Goal: Task Accomplishment & Management: Complete application form

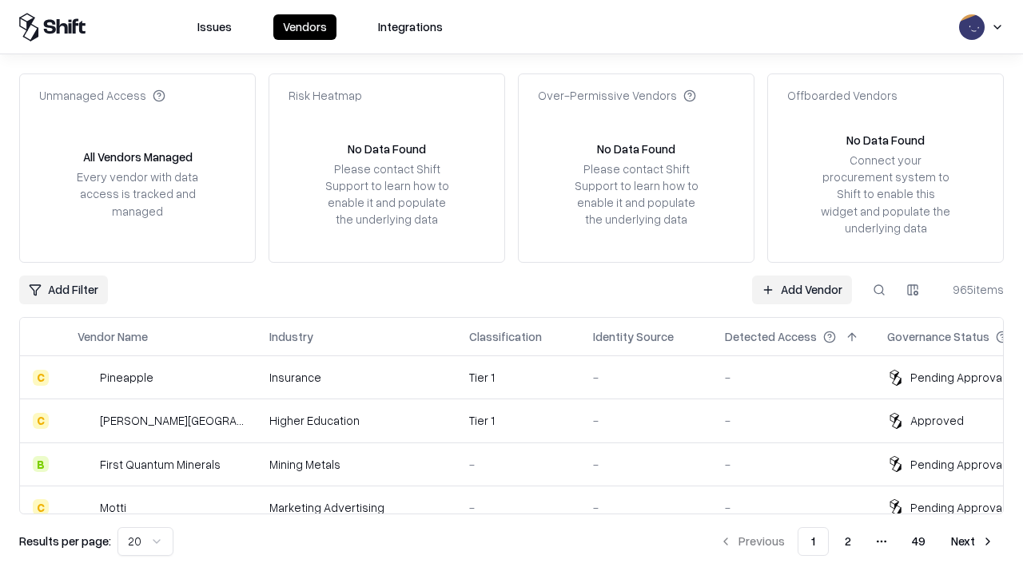
click at [801, 289] on link "Add Vendor" at bounding box center [802, 290] width 100 height 29
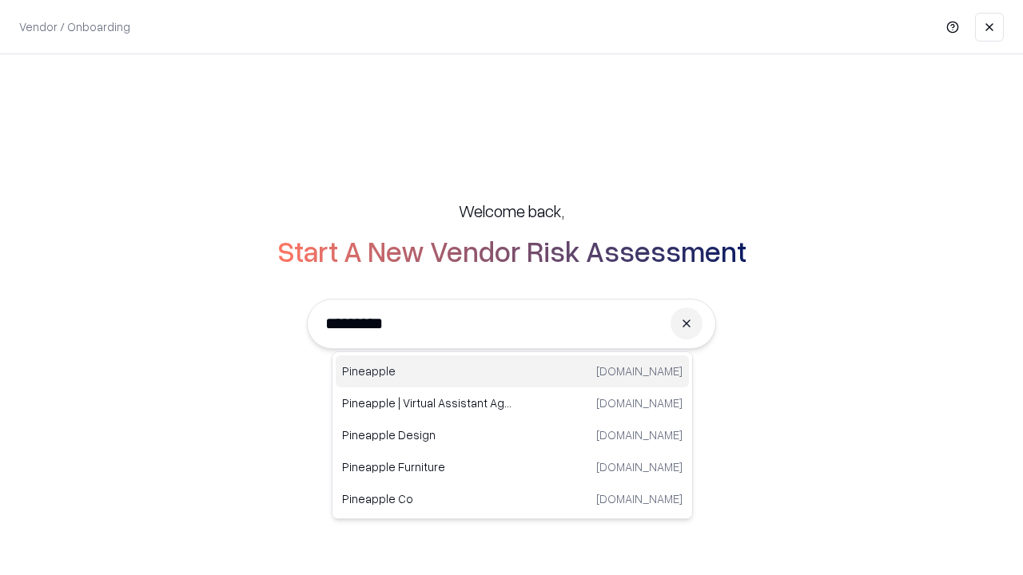
click at [512, 372] on div "Pineapple [DOMAIN_NAME]" at bounding box center [512, 372] width 353 height 32
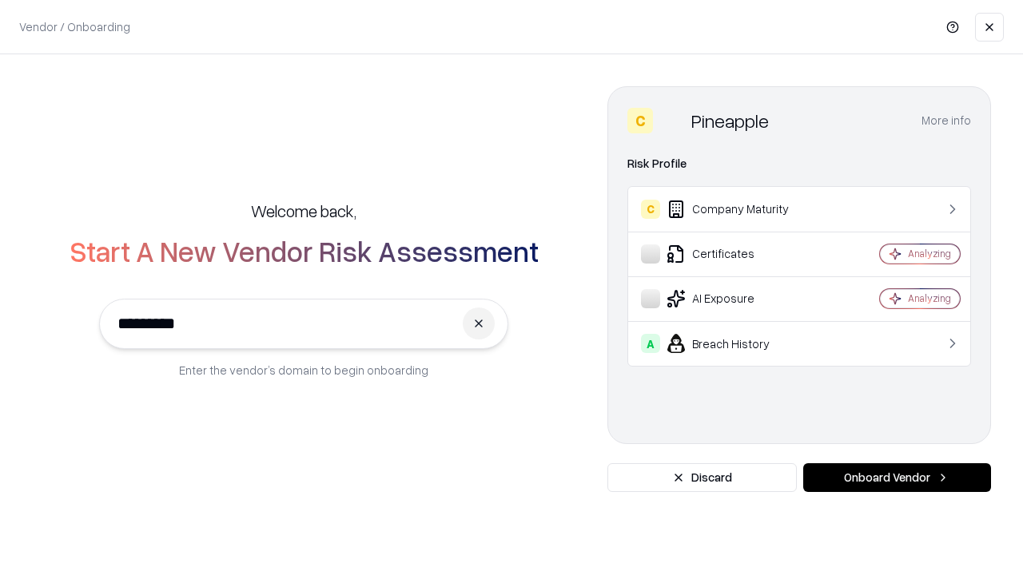
type input "*********"
click at [897, 478] on button "Onboard Vendor" at bounding box center [897, 477] width 188 height 29
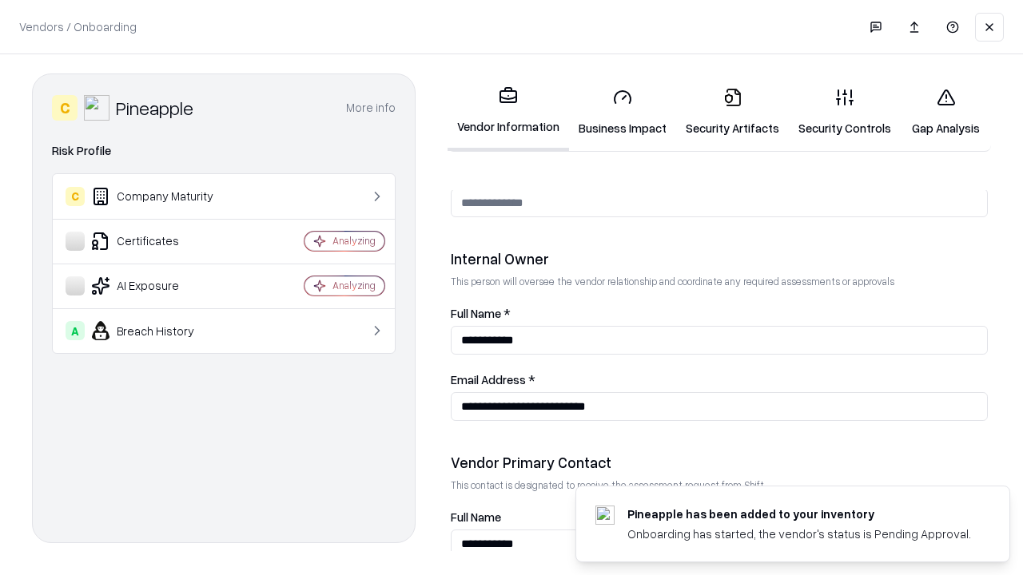
scroll to position [828, 0]
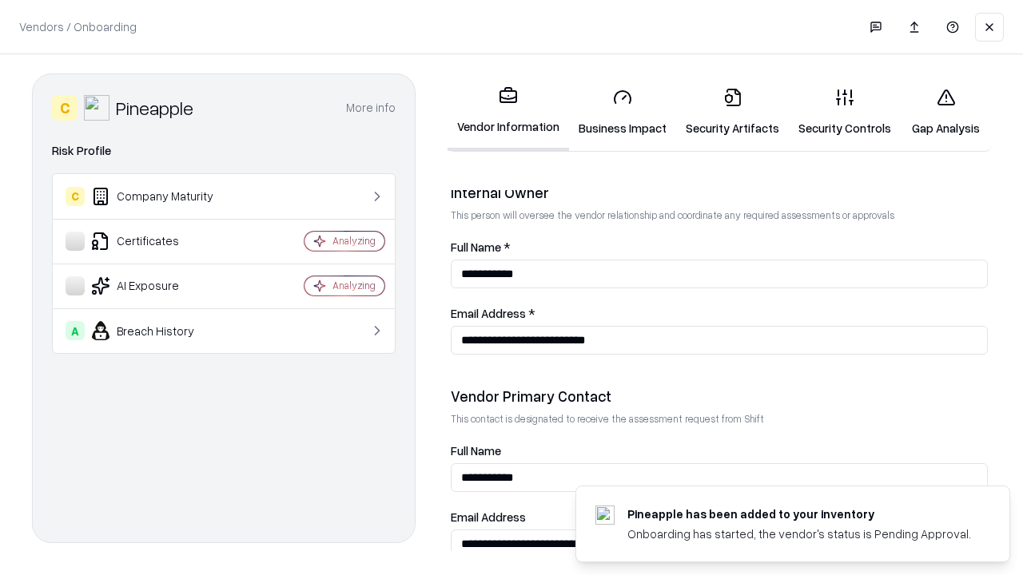
click at [732, 112] on link "Security Artifacts" at bounding box center [732, 112] width 113 height 74
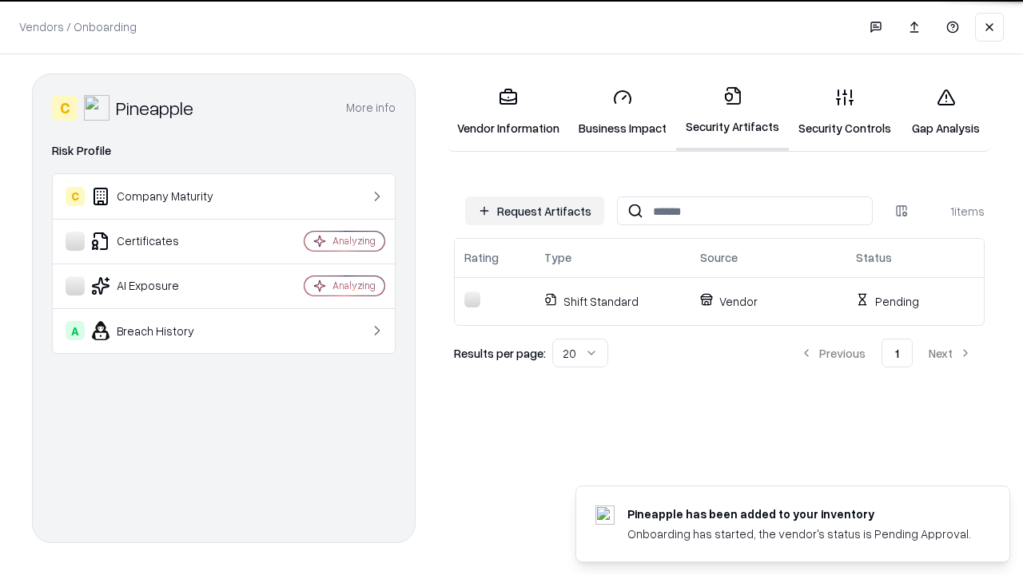
click at [535, 211] on button "Request Artifacts" at bounding box center [534, 211] width 139 height 29
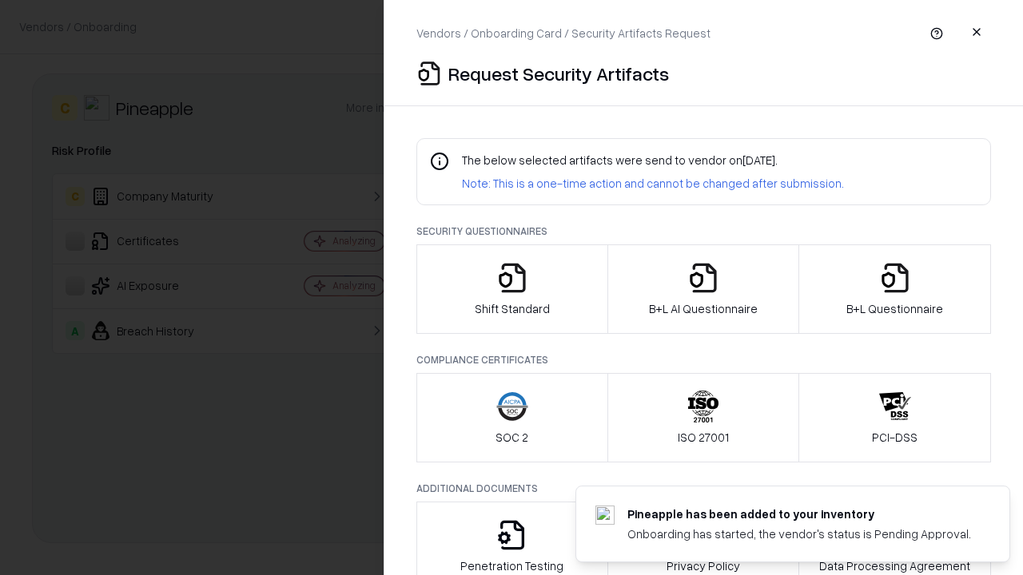
click at [894, 289] on icon "button" at bounding box center [895, 278] width 32 height 32
click at [702, 289] on icon "button" at bounding box center [703, 278] width 32 height 32
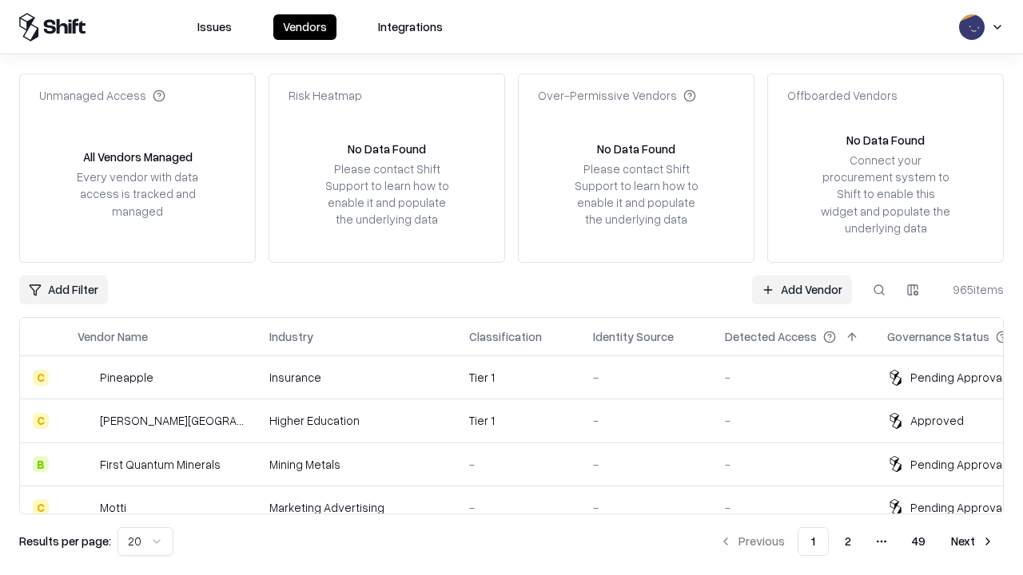
click at [801, 289] on link "Add Vendor" at bounding box center [802, 290] width 100 height 29
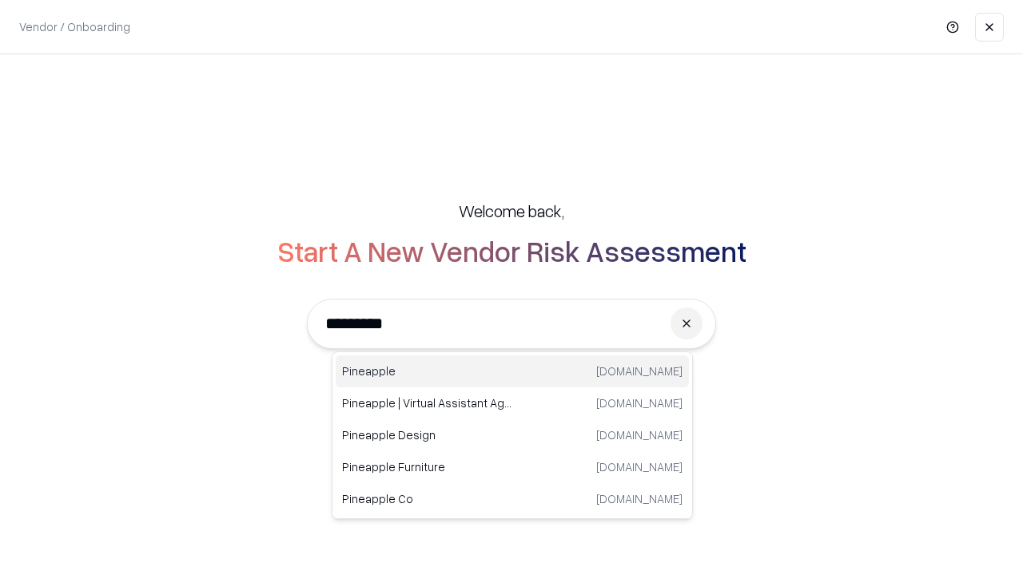
click at [512, 372] on div "Pineapple [DOMAIN_NAME]" at bounding box center [512, 372] width 353 height 32
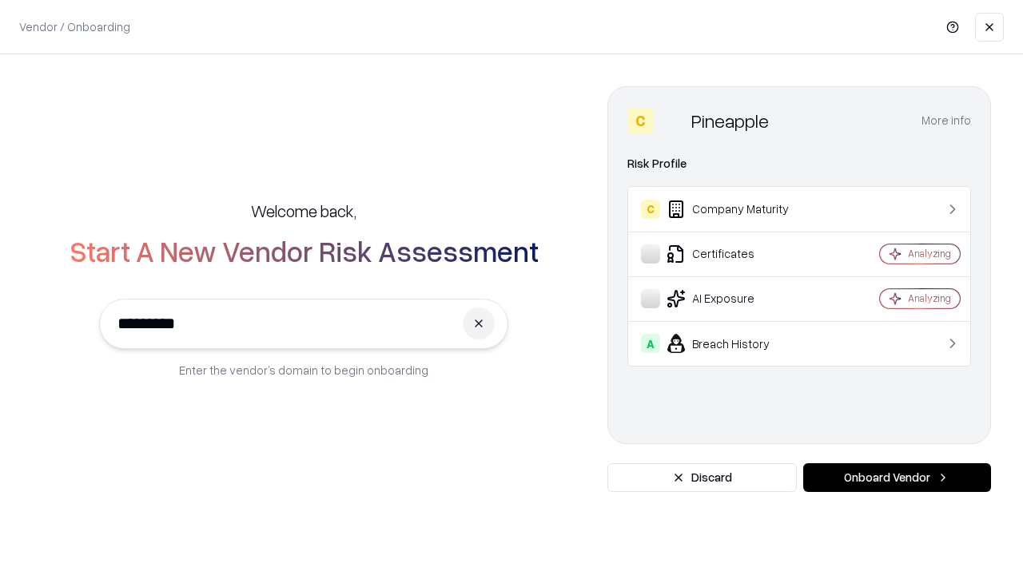
type input "*********"
click at [897, 478] on button "Onboard Vendor" at bounding box center [897, 477] width 188 height 29
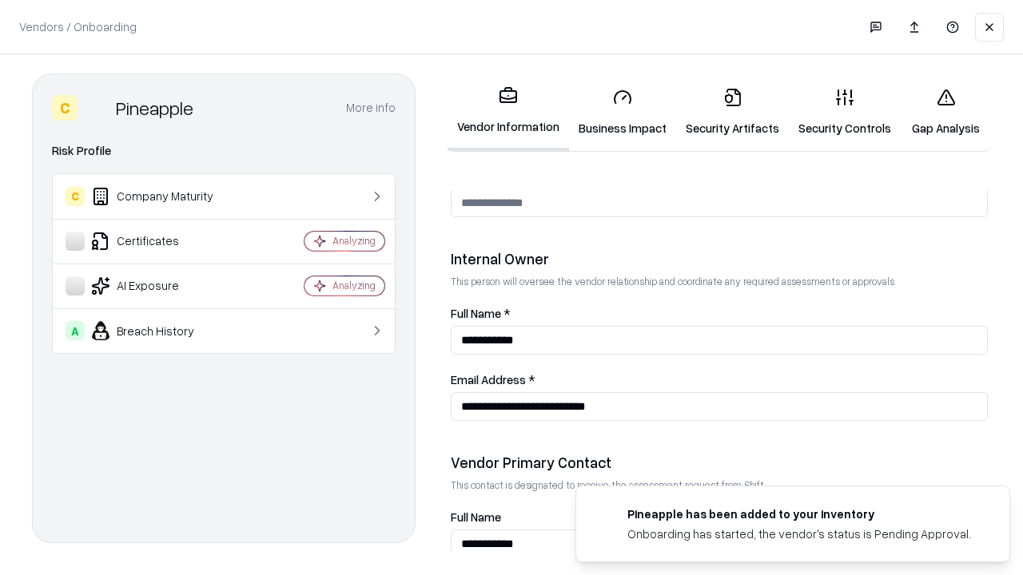
scroll to position [828, 0]
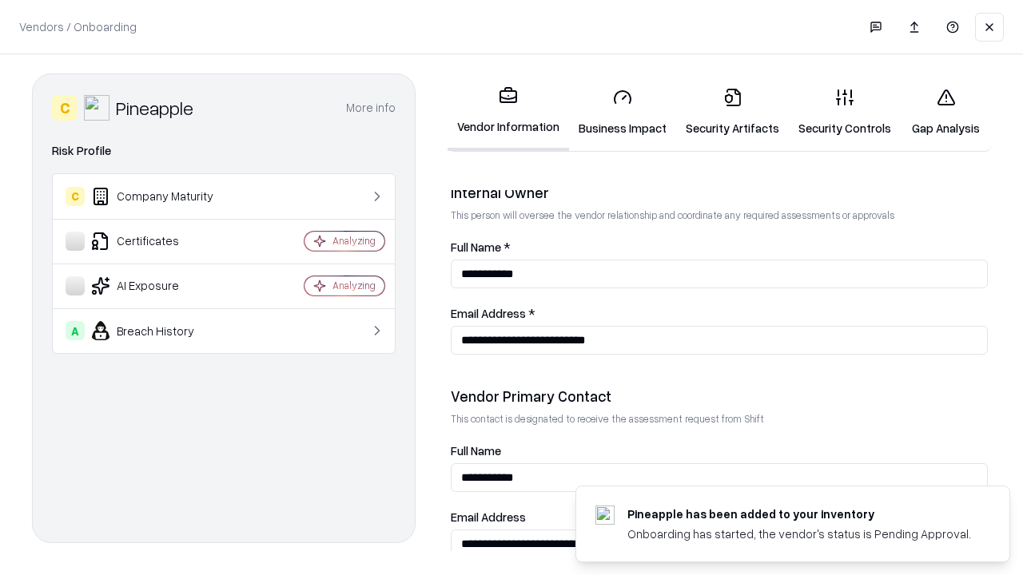
click at [945, 112] on link "Gap Analysis" at bounding box center [946, 112] width 90 height 74
